Goal: Book appointment/travel/reservation

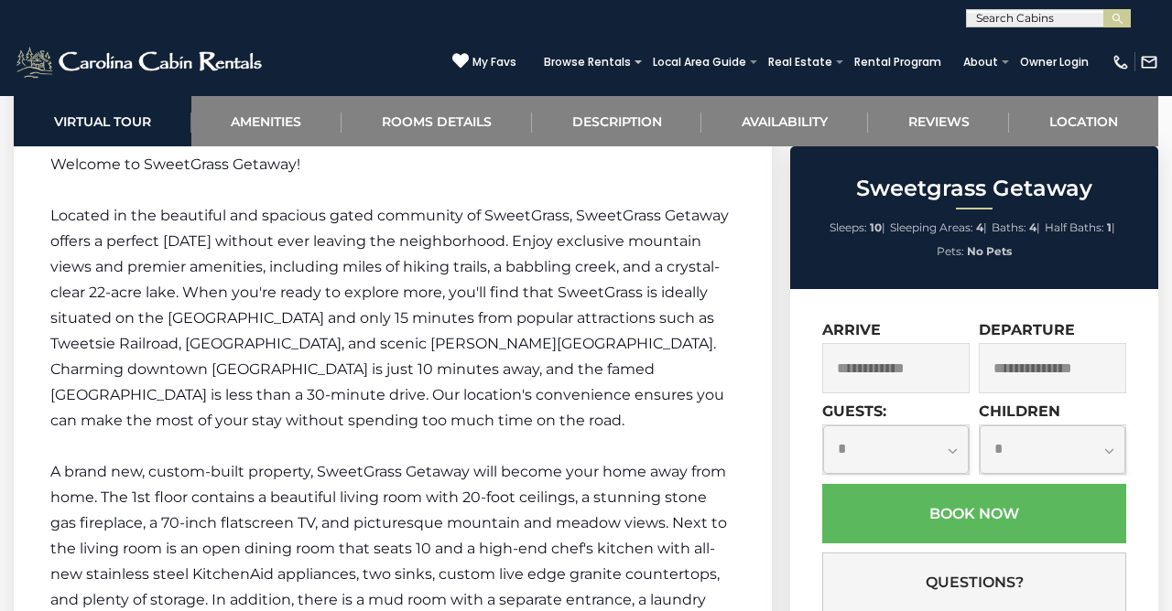
scroll to position [2596, 0]
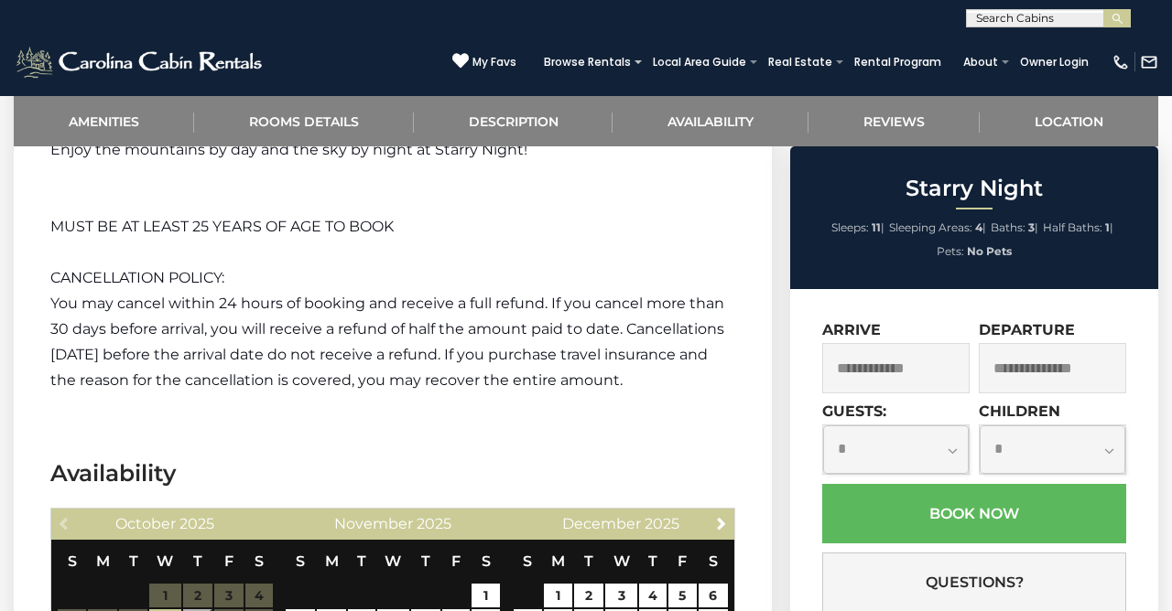
scroll to position [2854, 0]
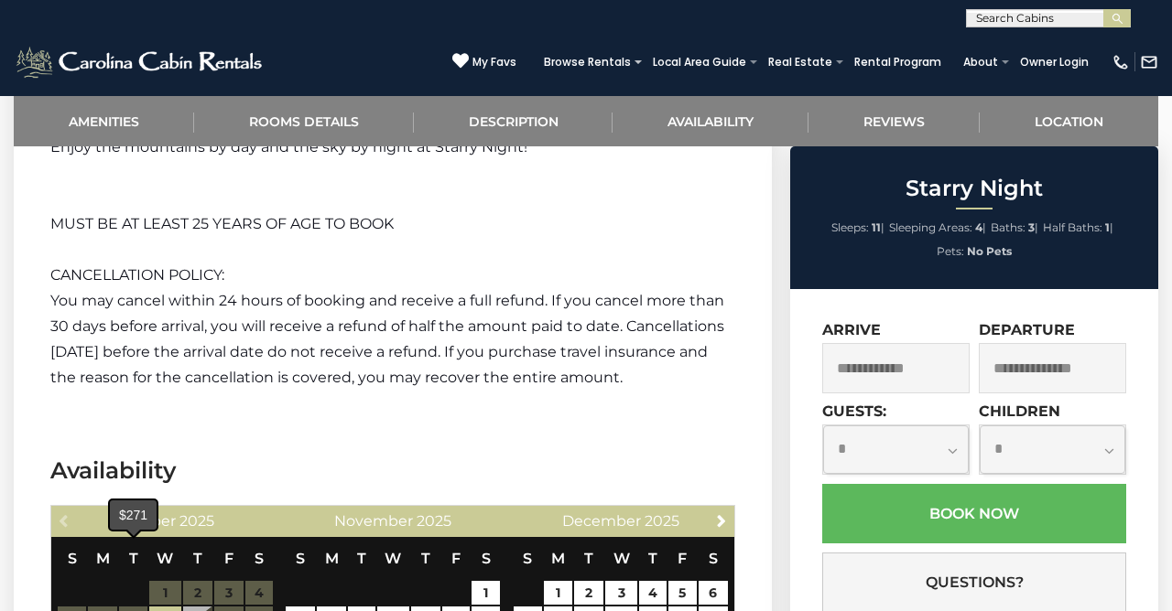
type input "**********"
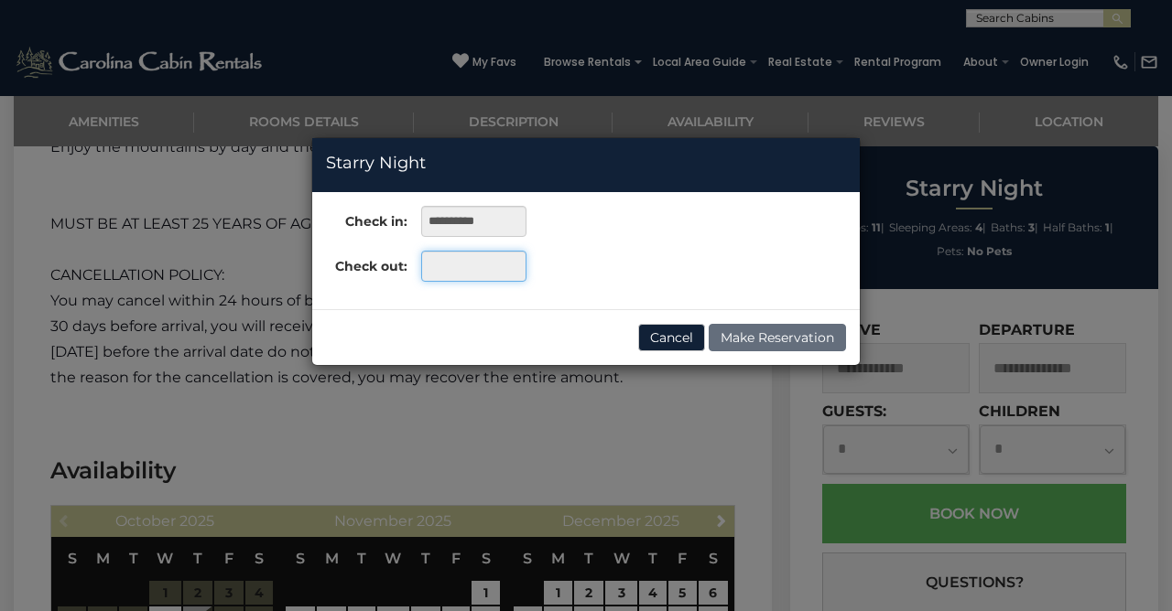
click at [480, 265] on input "text" at bounding box center [473, 266] width 105 height 31
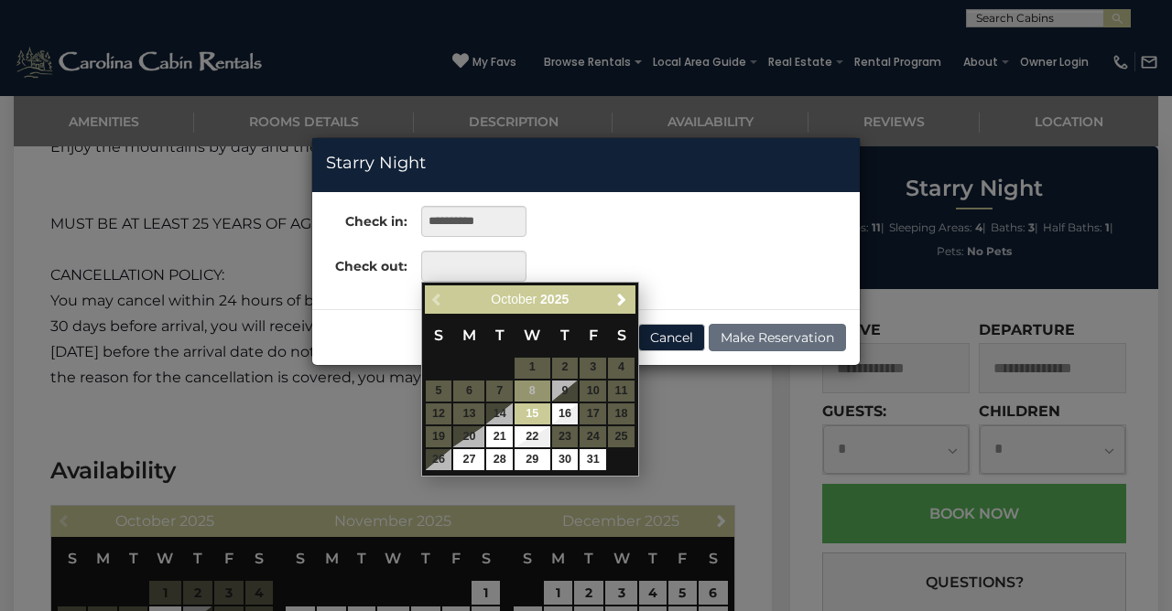
click at [229, 362] on div "**********" at bounding box center [586, 305] width 1172 height 611
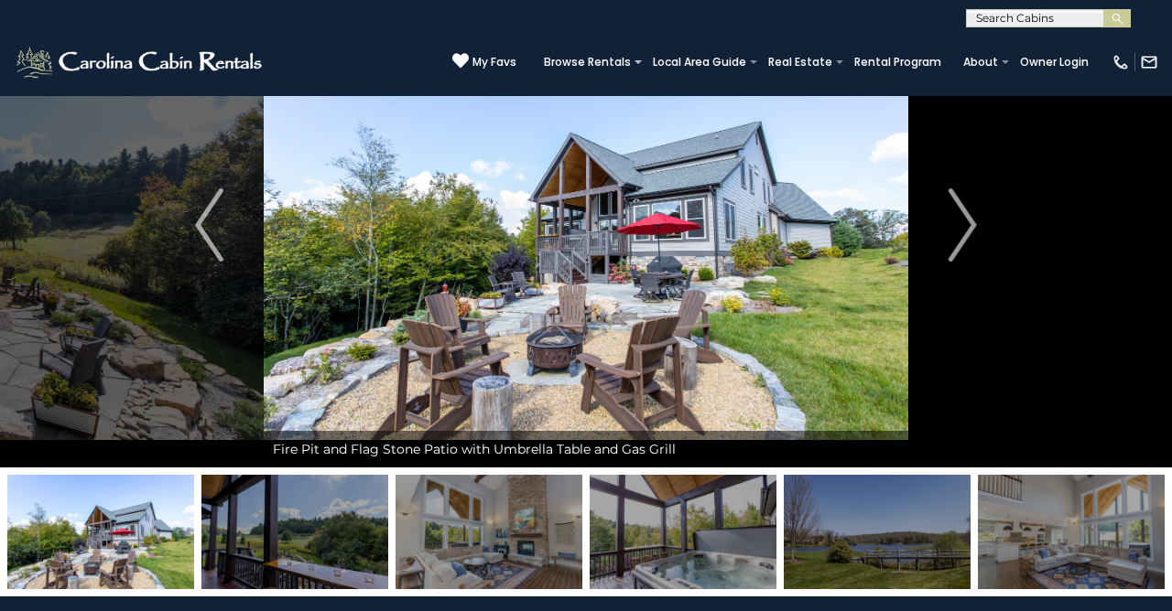
scroll to position [0, 0]
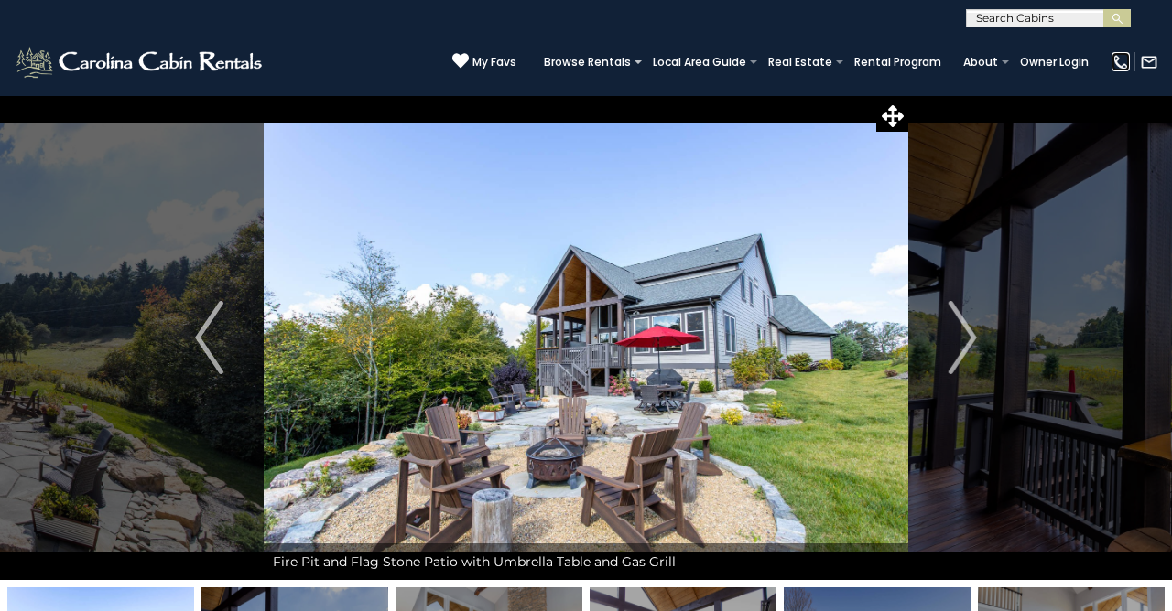
click at [1117, 61] on img at bounding box center [1120, 62] width 18 height 18
click at [998, 62] on link "About" at bounding box center [980, 62] width 53 height 26
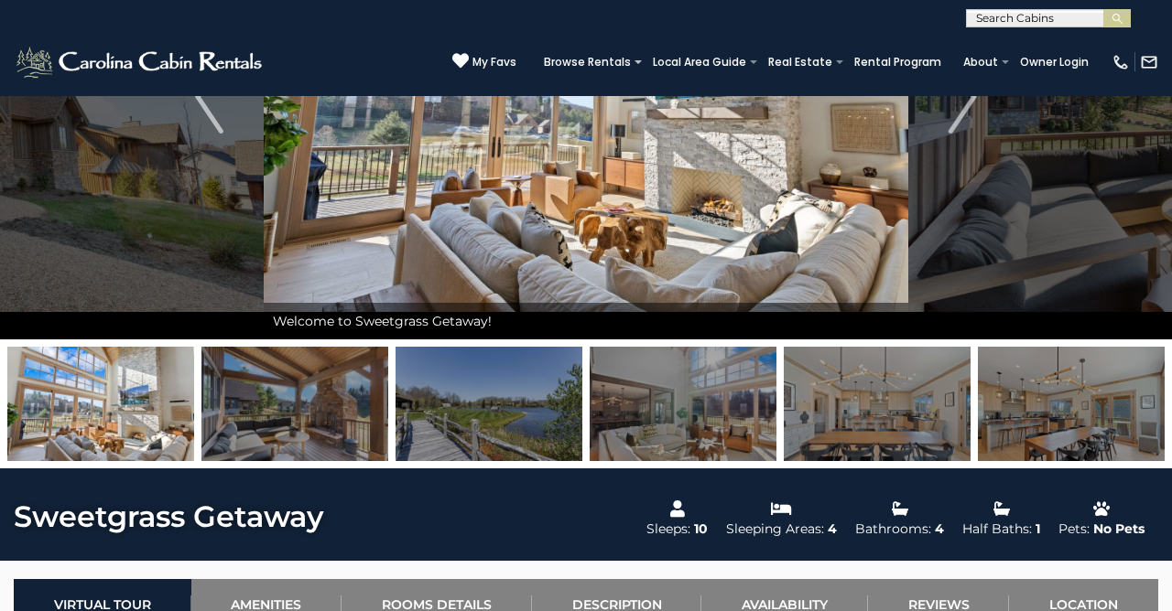
scroll to position [218, 0]
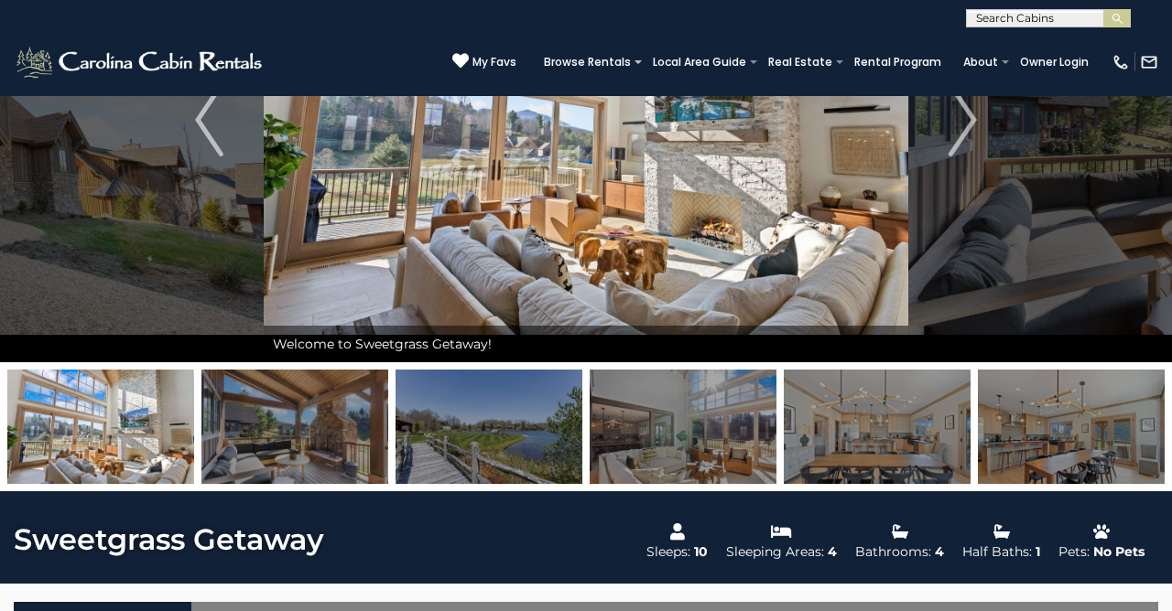
click at [0, 0] on section "BROWSE BY LOCATION Appalachian Ski Mountain Asheville Cabin Rentals Banner Elk …" at bounding box center [0, 0] width 0 height 0
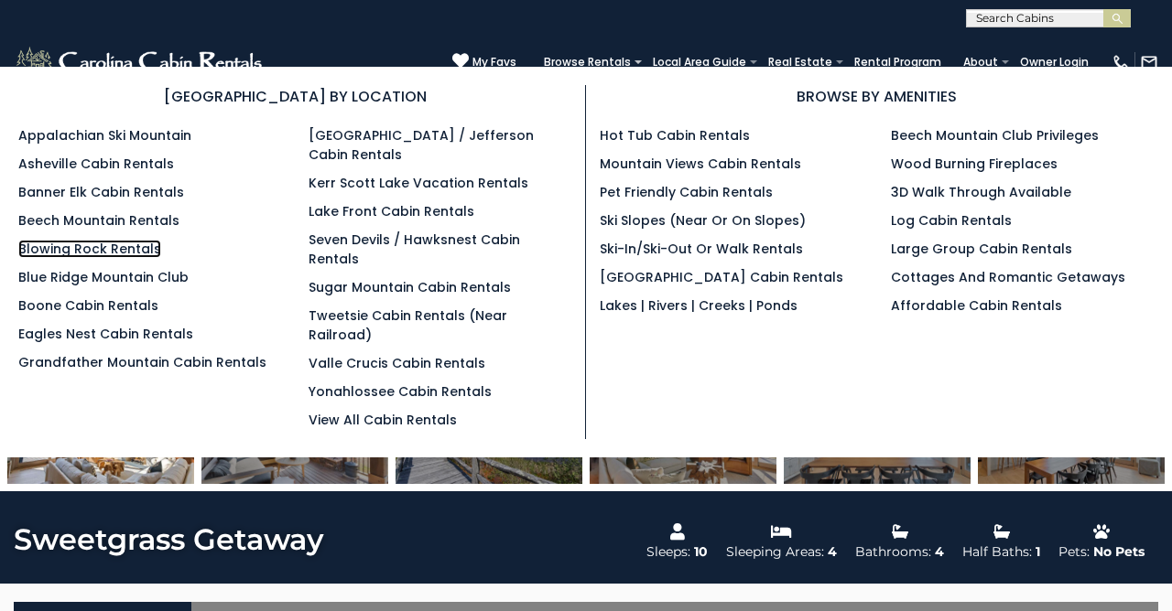
click at [71, 254] on link "Blowing Rock Rentals" at bounding box center [89, 249] width 143 height 18
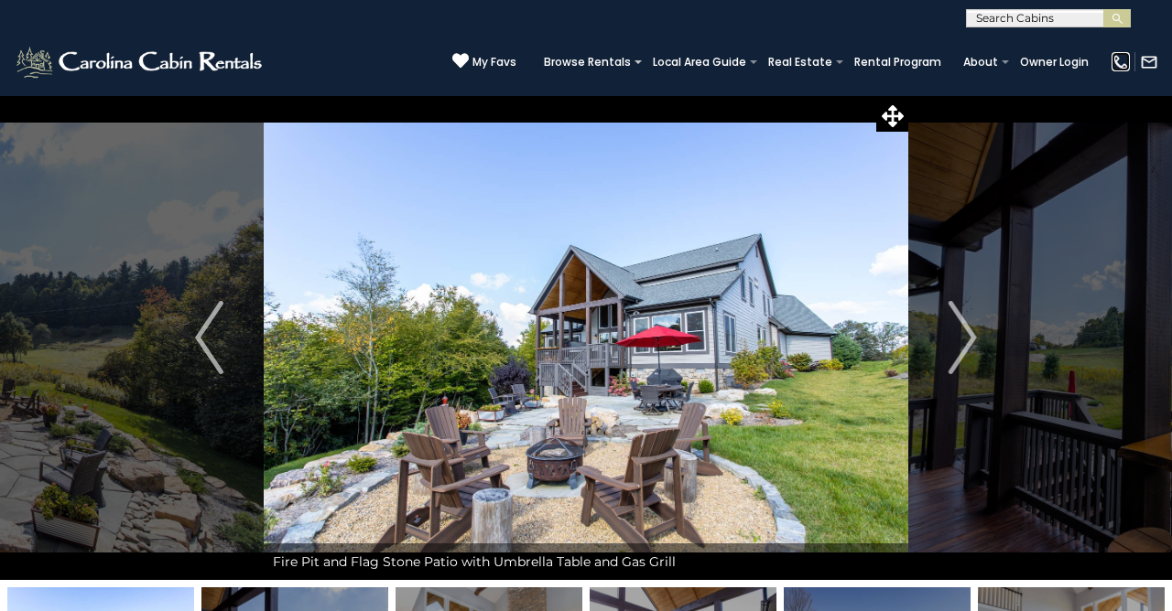
click at [1120, 60] on img at bounding box center [1120, 62] width 18 height 18
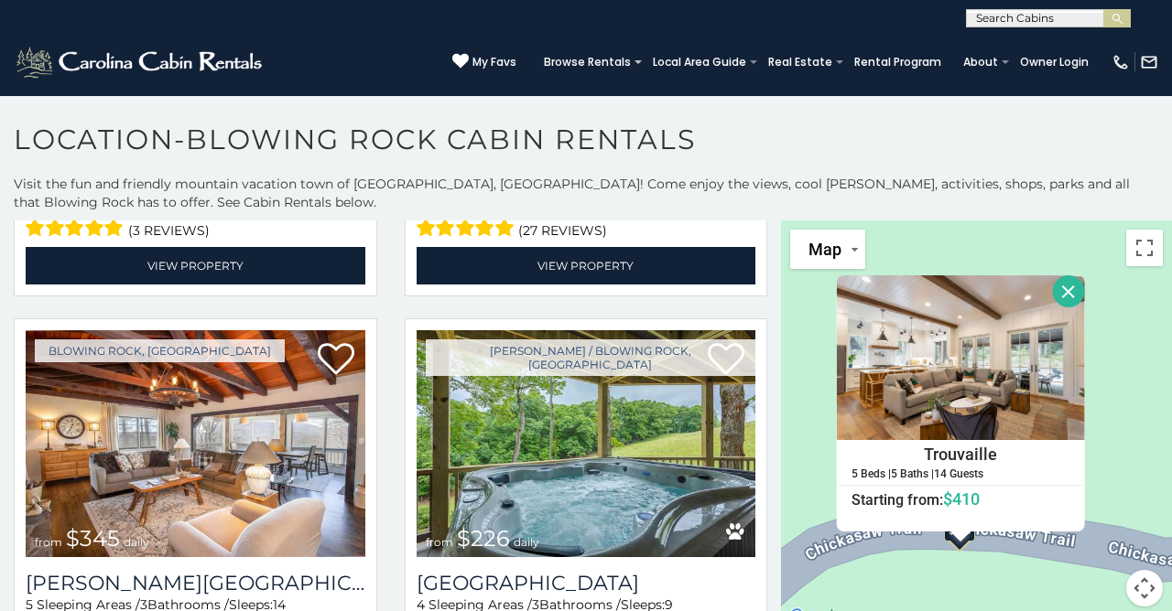
scroll to position [3951, 0]
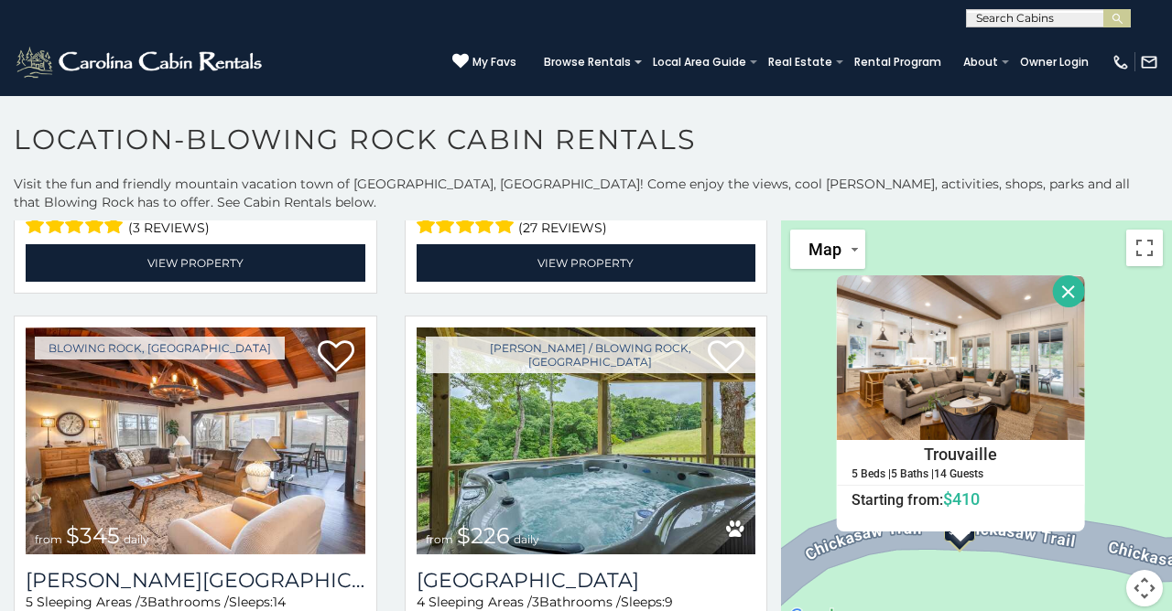
click at [1062, 289] on button "Close" at bounding box center [1068, 292] width 32 height 32
